Goal: Book appointment/travel/reservation

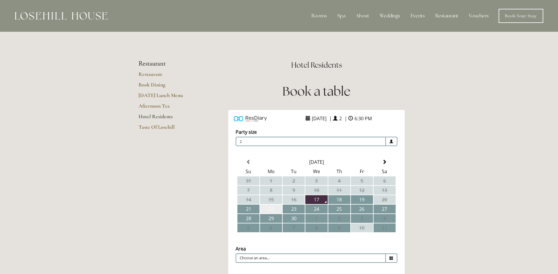
click at [274, 209] on td "22" at bounding box center [271, 209] width 22 height 9
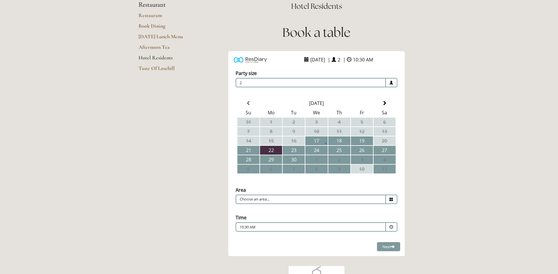
scroll to position [88, 0]
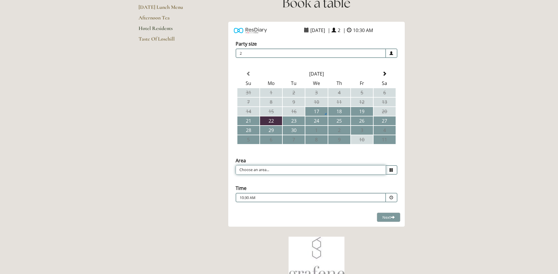
click at [267, 171] on input "Choose an area..." at bounding box center [311, 169] width 150 height 9
click at [262, 179] on li "Restaurant" at bounding box center [314, 179] width 157 height 8
type input "Restaurant"
click at [392, 196] on span at bounding box center [392, 198] width 4 height 4
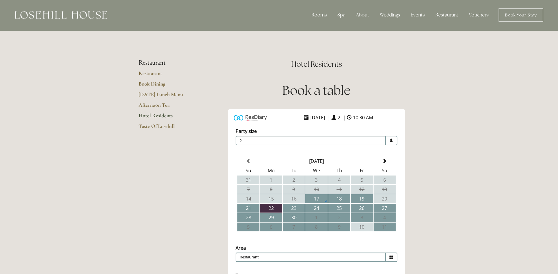
scroll to position [0, 0]
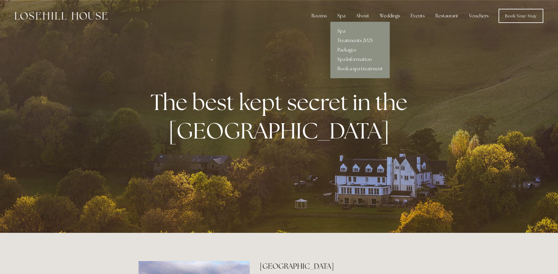
click at [344, 15] on div "Spa" at bounding box center [341, 16] width 17 height 12
